Goal: Information Seeking & Learning: Learn about a topic

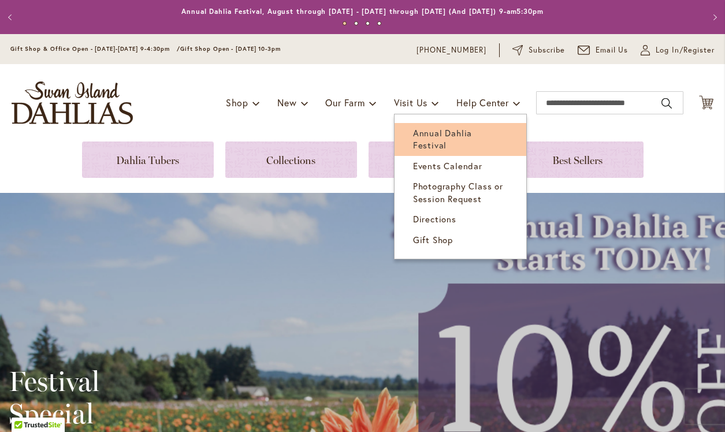
click at [439, 138] on span "Annual Dahlia Festival" at bounding box center [442, 139] width 59 height 24
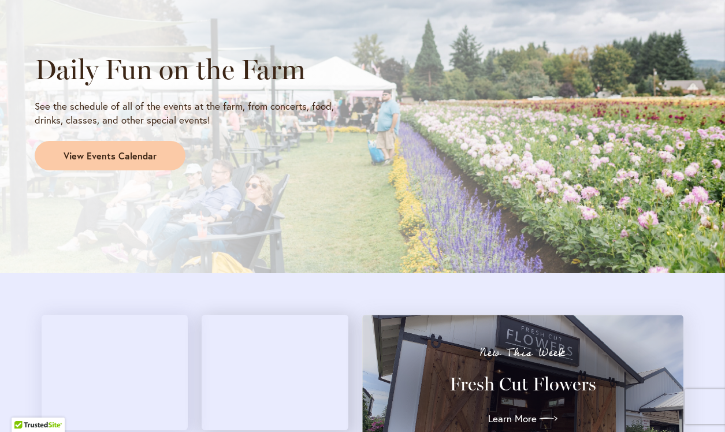
scroll to position [1001, 0]
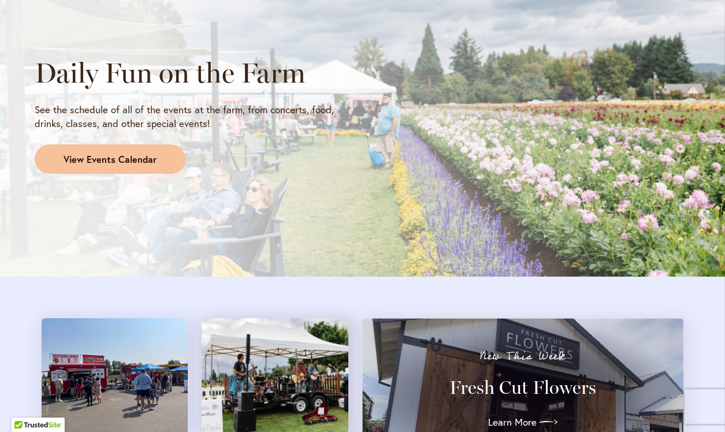
click at [132, 164] on link "View Events Calendar" at bounding box center [110, 160] width 151 height 30
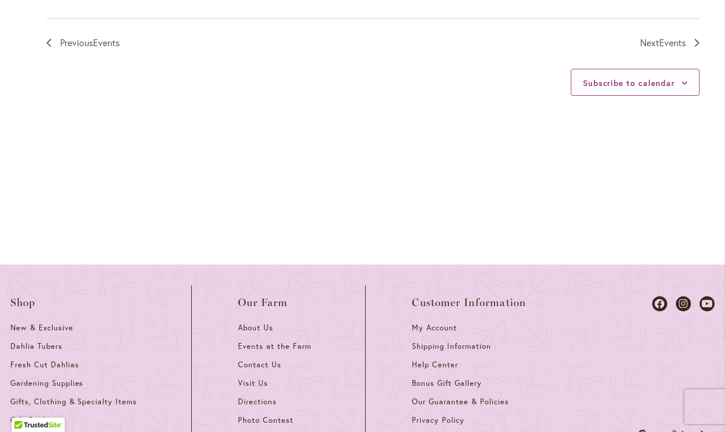
scroll to position [1557, 0]
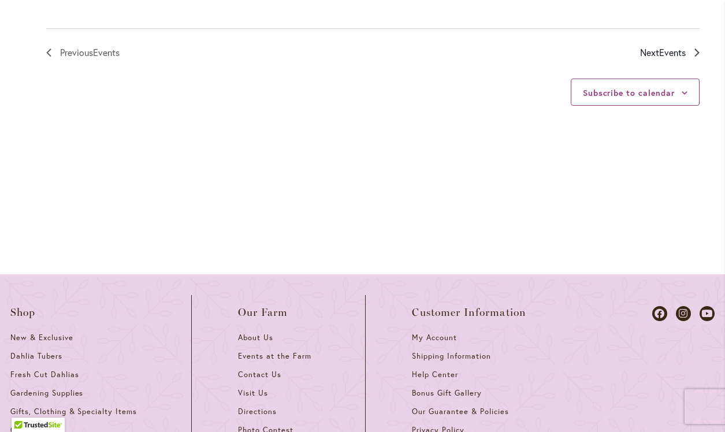
click at [665, 60] on span "Next Events" at bounding box center [663, 52] width 46 height 15
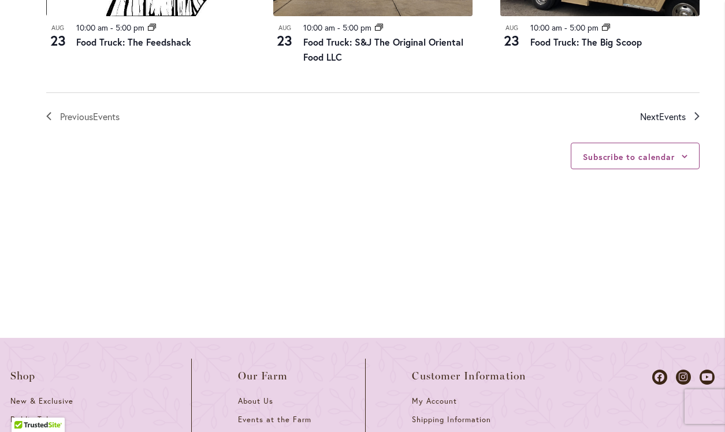
click at [681, 123] on span "Events" at bounding box center [673, 116] width 27 height 12
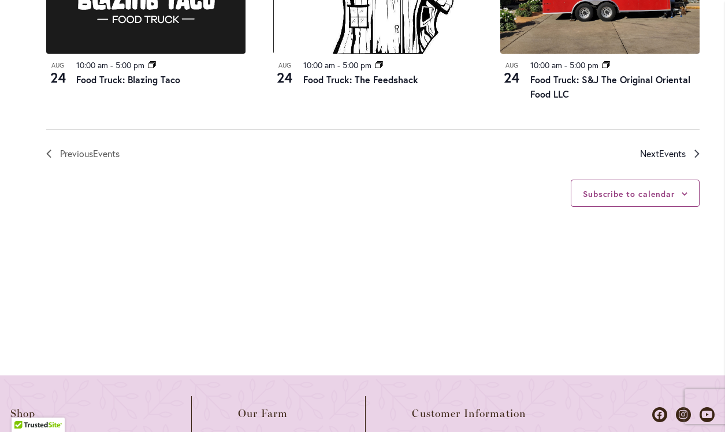
scroll to position [1460, 0]
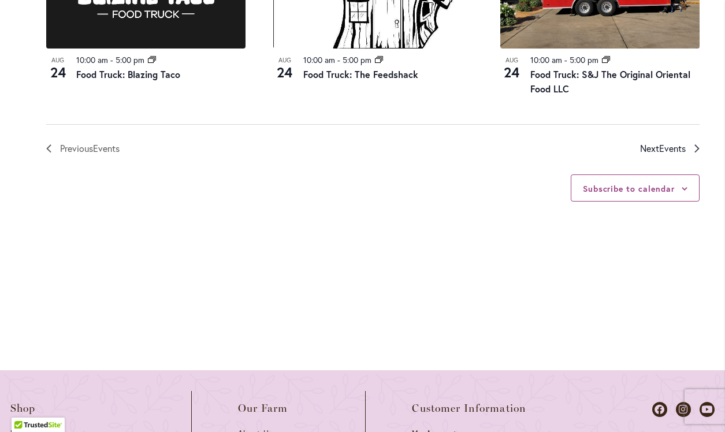
click at [682, 154] on span "Events" at bounding box center [673, 148] width 27 height 12
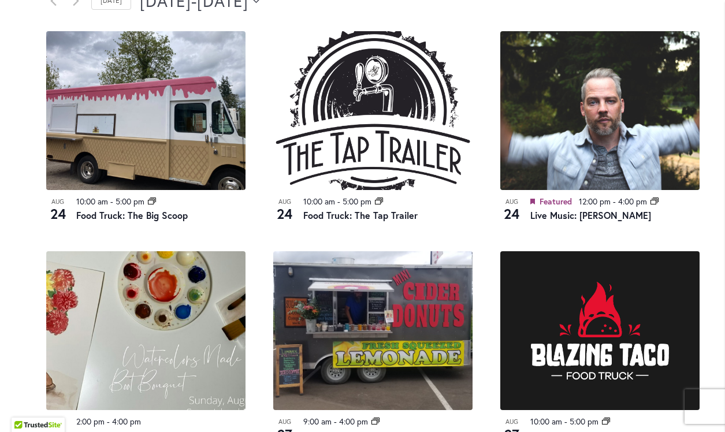
click at [260, 2] on icon "Click to toggle datepicker" at bounding box center [256, 0] width 6 height 3
click at [375, 13] on div "8/24/2025 August 24 - 8/28/2025 August 28 Select date. *********" at bounding box center [420, 1] width 560 height 23
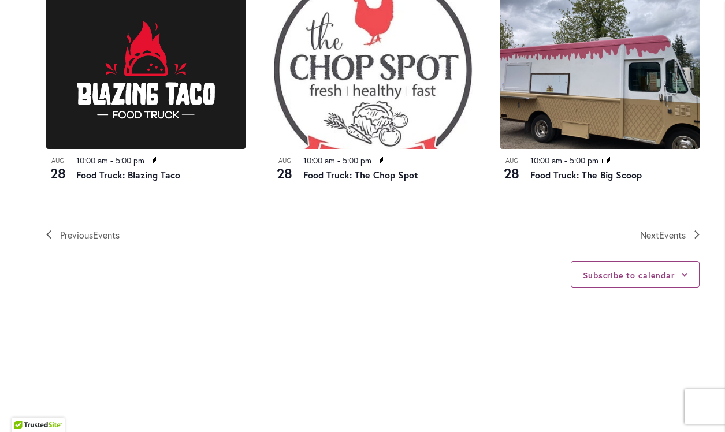
scroll to position [1414, 0]
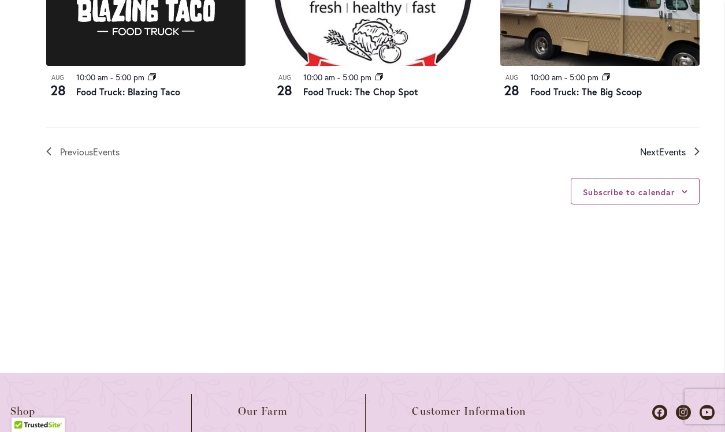
click at [664, 158] on span "Events" at bounding box center [673, 152] width 27 height 12
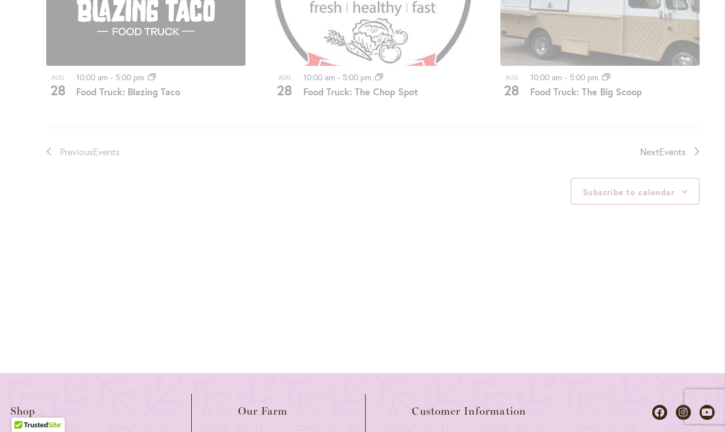
scroll to position [599, 0]
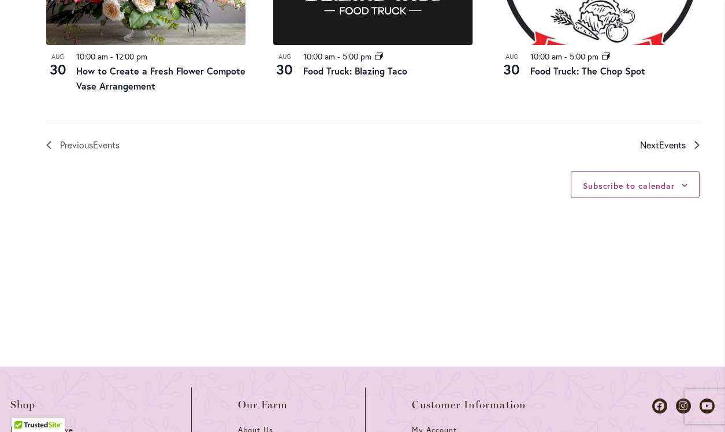
click at [669, 151] on span "Events" at bounding box center [673, 145] width 27 height 12
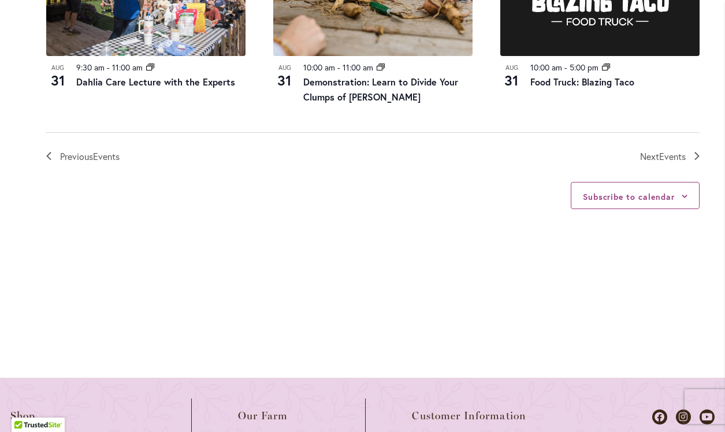
scroll to position [1434, 0]
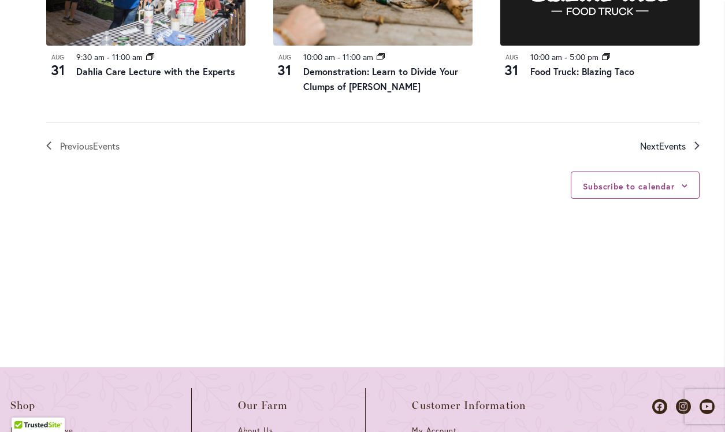
click at [666, 152] on span "Events" at bounding box center [673, 146] width 27 height 12
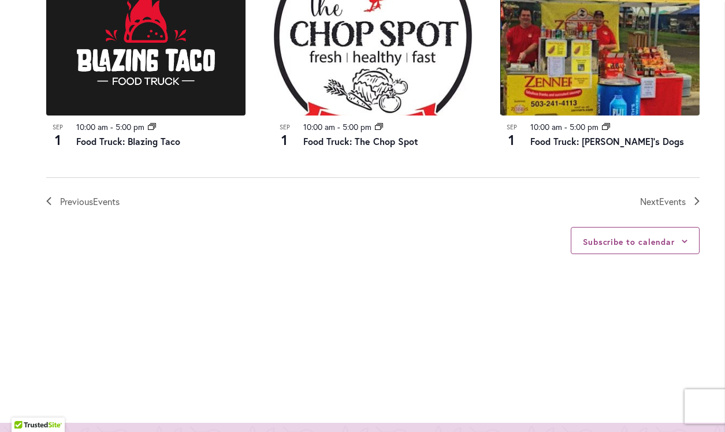
scroll to position [1283, 0]
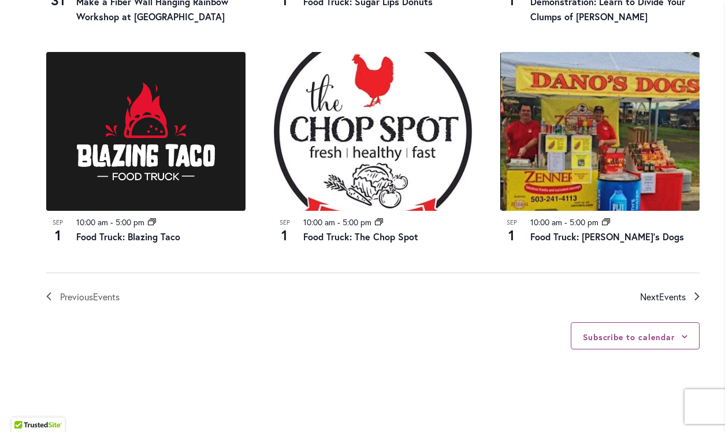
click at [664, 303] on span "Events" at bounding box center [673, 297] width 27 height 12
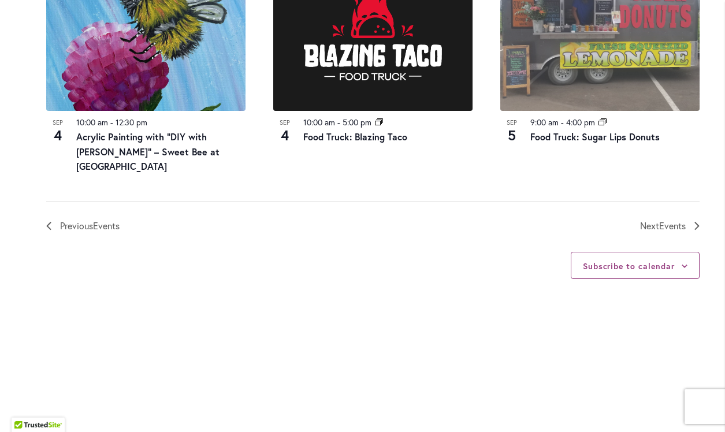
scroll to position [1383, 0]
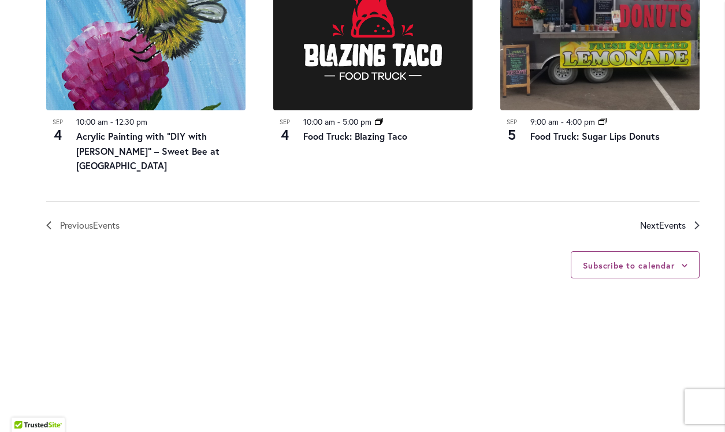
click at [668, 231] on span "Events" at bounding box center [673, 225] width 27 height 12
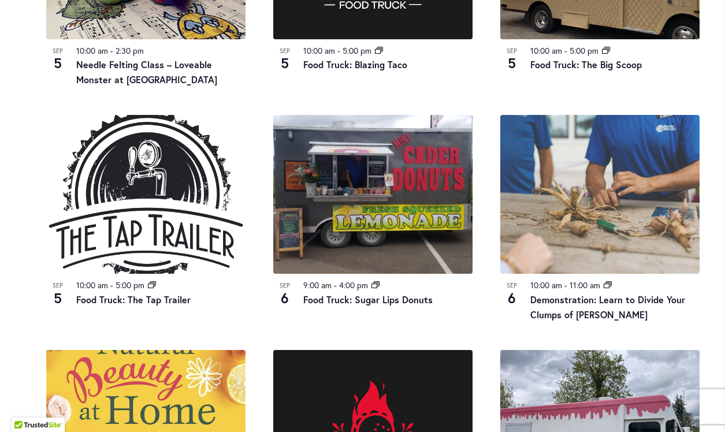
scroll to position [760, 0]
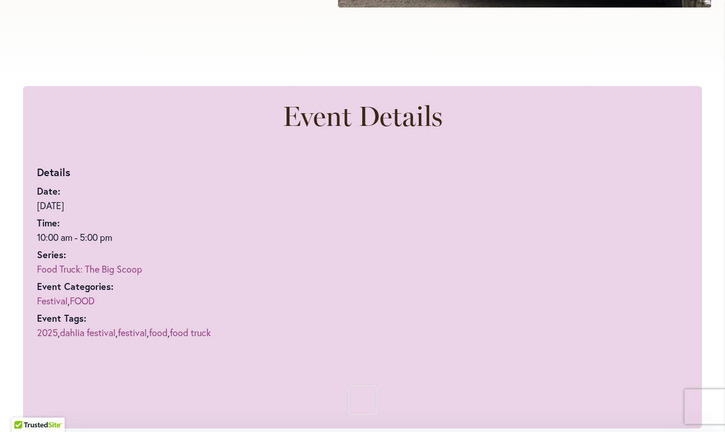
scroll to position [594, 0]
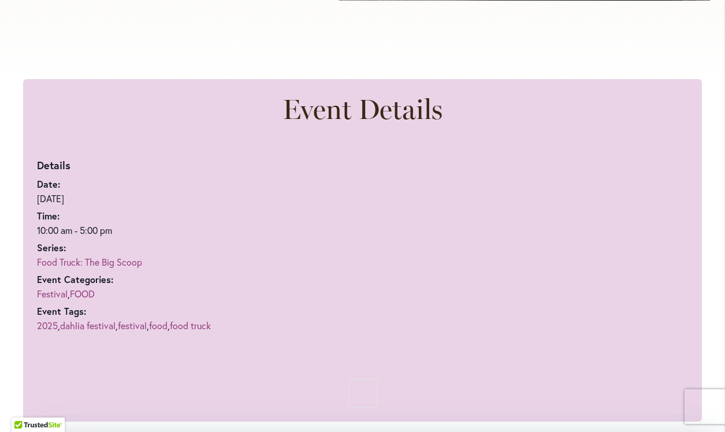
click at [112, 256] on link "Food Truck: The Big Scoop" at bounding box center [89, 262] width 105 height 12
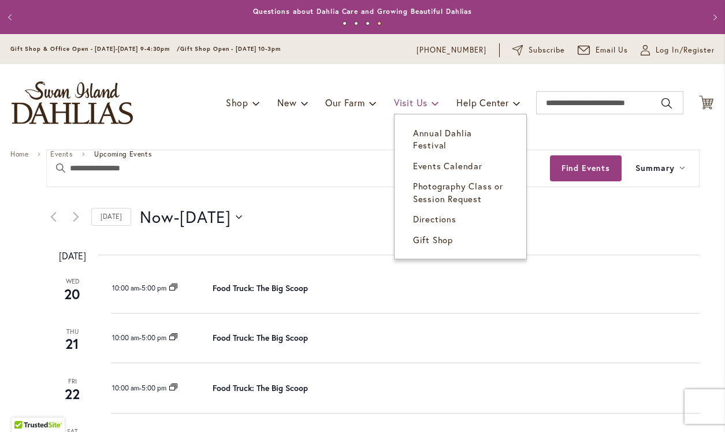
click at [414, 105] on span "Visit Us" at bounding box center [411, 103] width 34 height 12
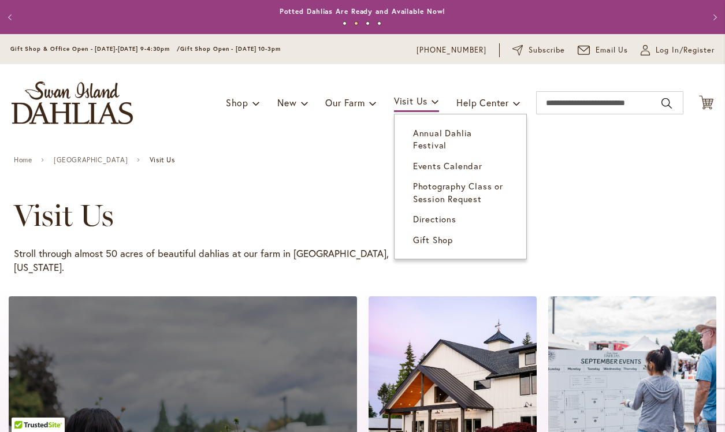
click at [414, 105] on span "Visit Us" at bounding box center [411, 101] width 34 height 12
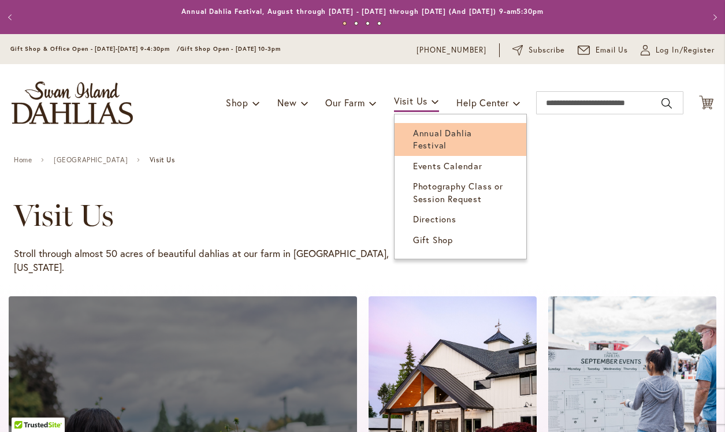
click at [442, 134] on span "Annual Dahlia Festival" at bounding box center [442, 139] width 59 height 24
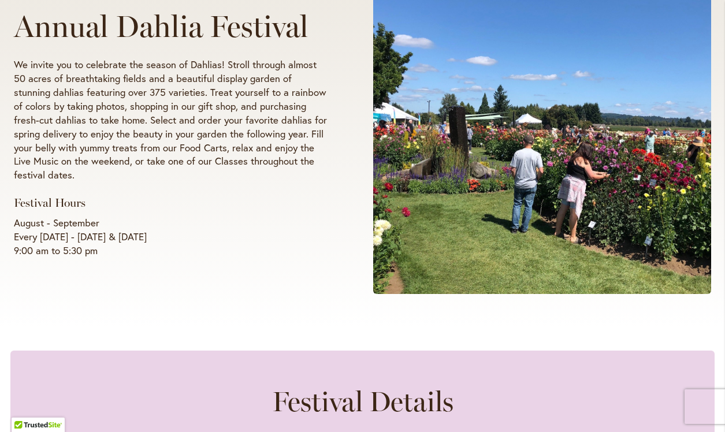
scroll to position [231, 0]
